Goal: Transaction & Acquisition: Book appointment/travel/reservation

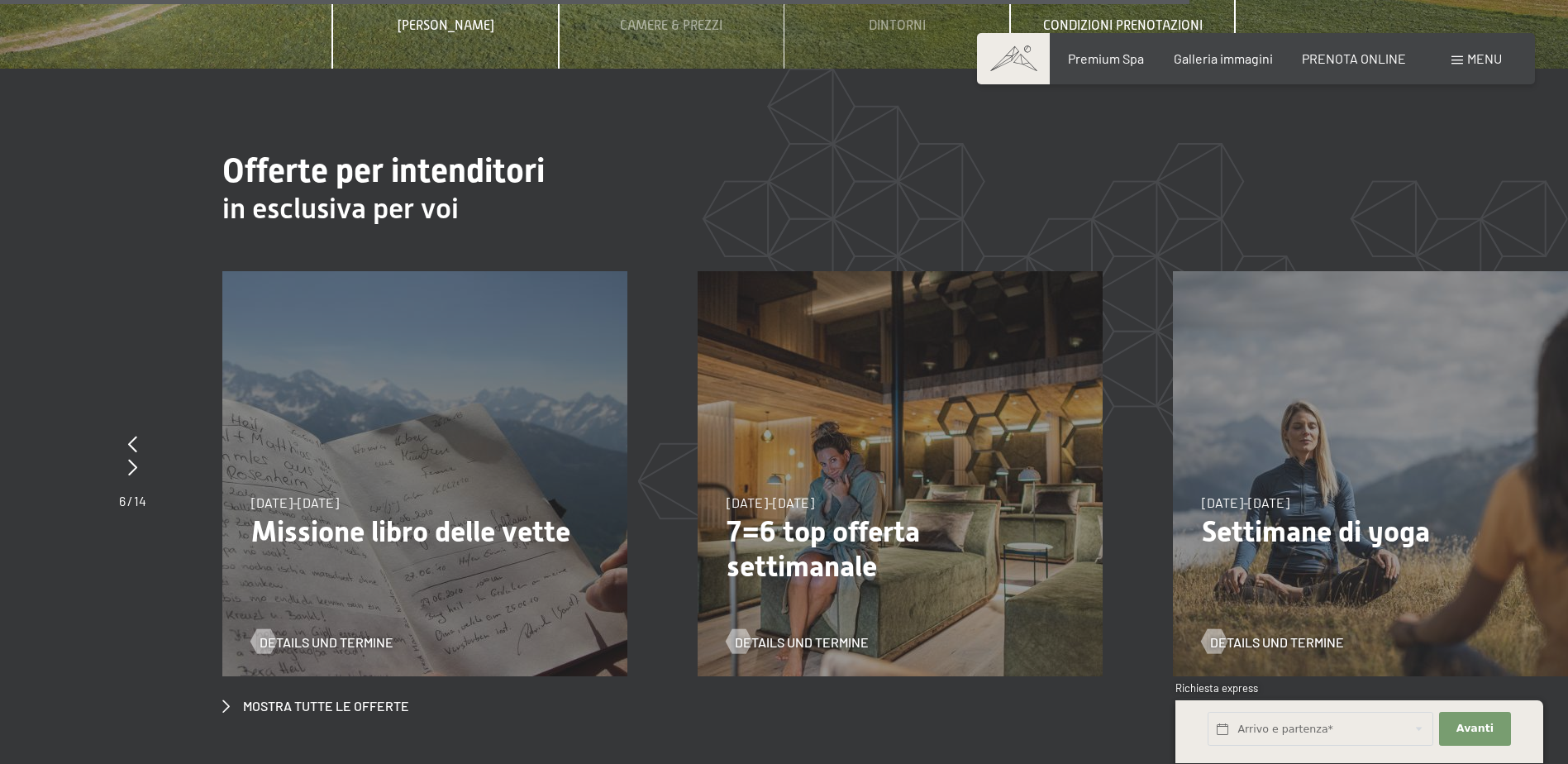
scroll to position [6369, 0]
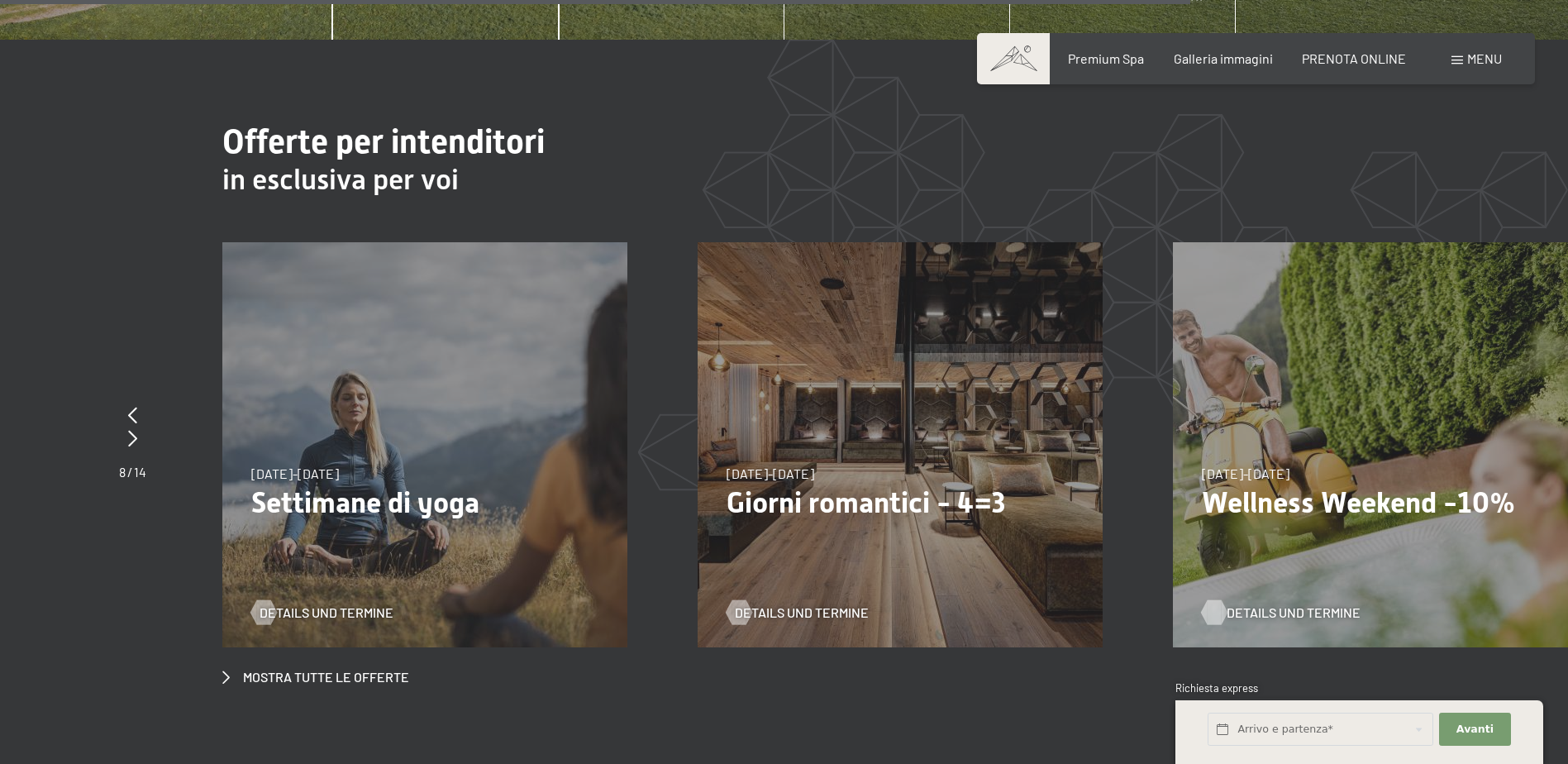
click at [1308, 604] on span "Details und Termine" at bounding box center [1293, 613] width 134 height 19
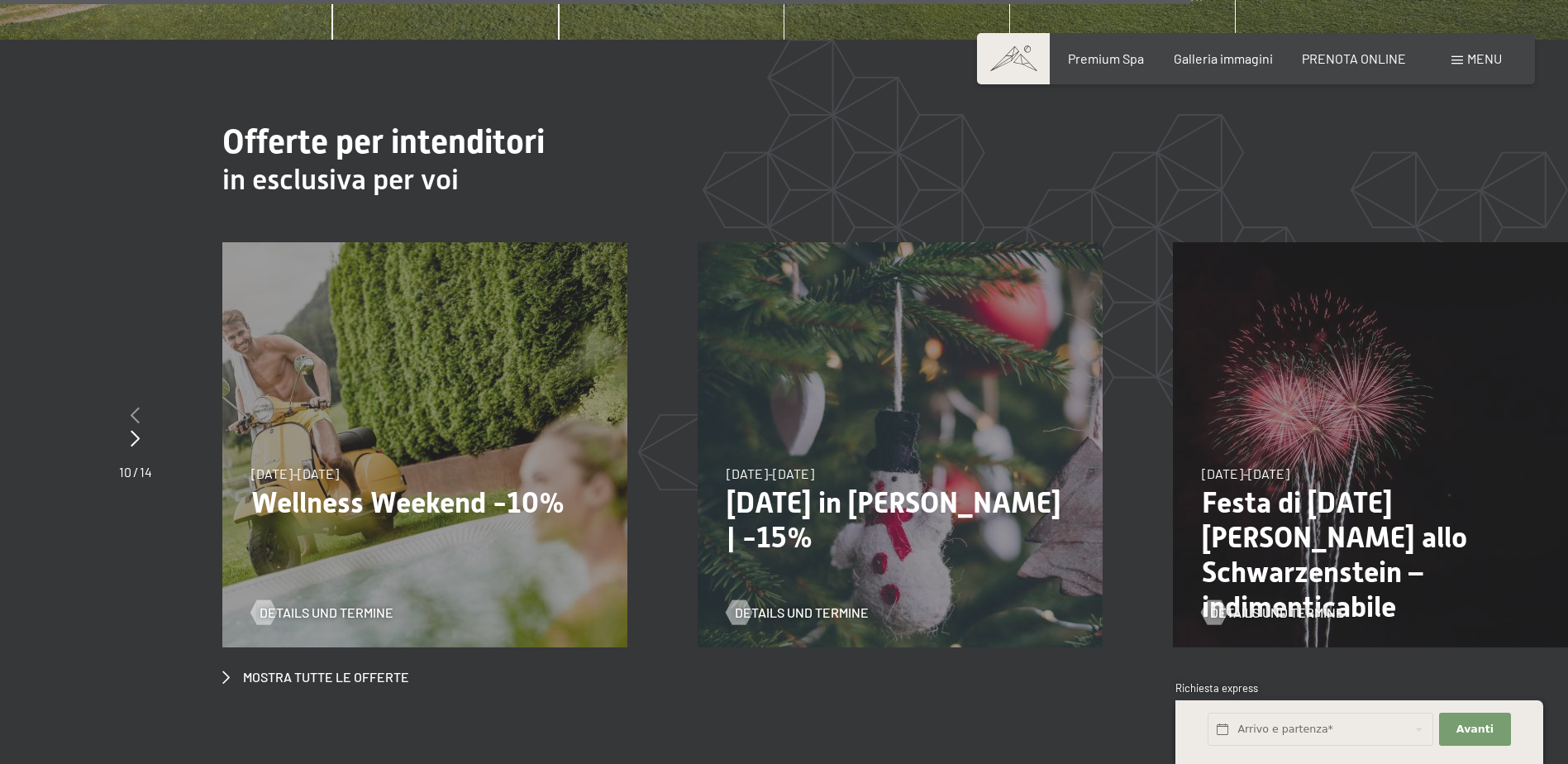
click at [138, 407] on icon at bounding box center [135, 415] width 9 height 17
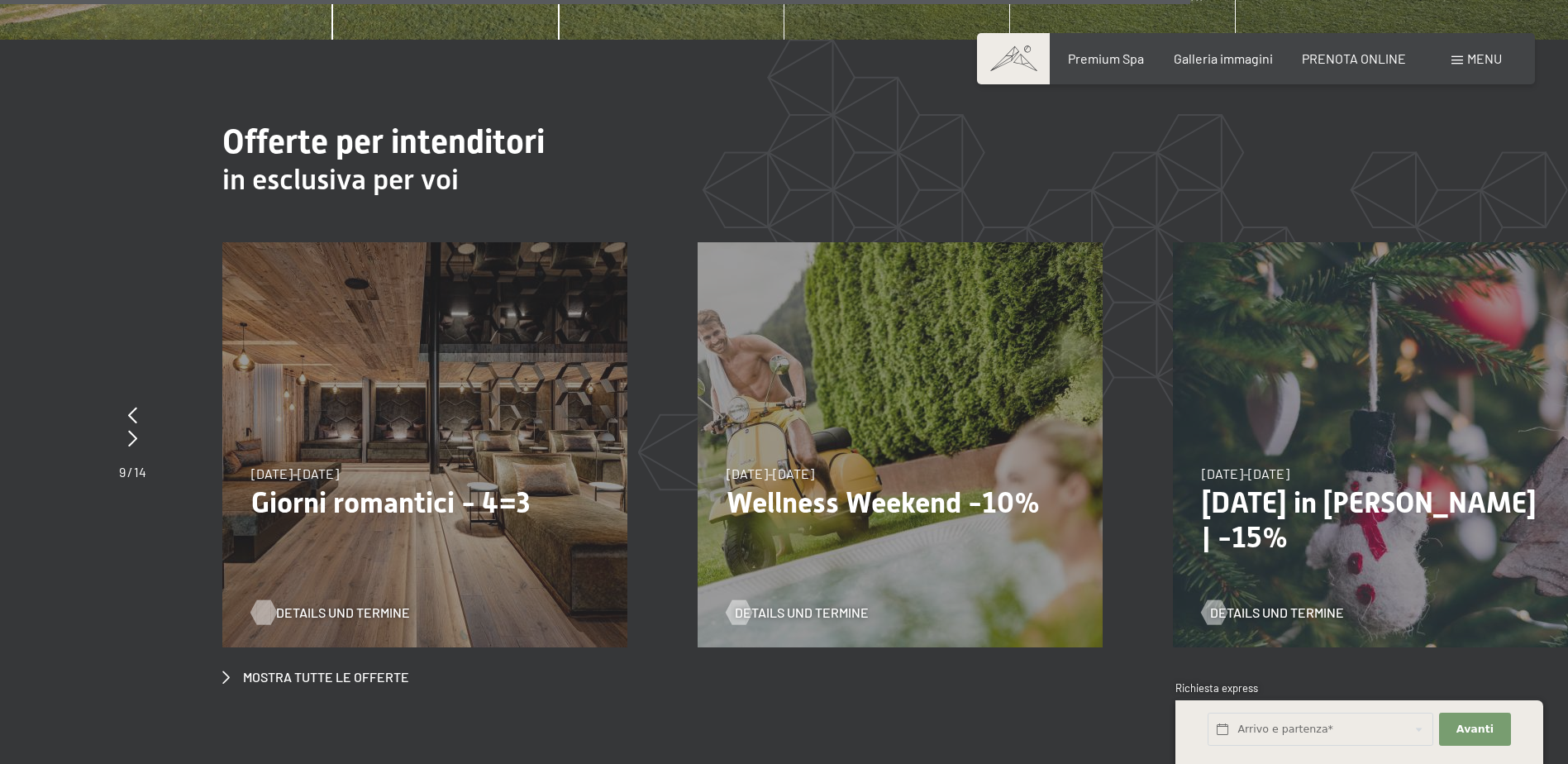
click at [355, 604] on span "Details und Termine" at bounding box center [342, 613] width 134 height 19
